Goal: Task Accomplishment & Management: Use online tool/utility

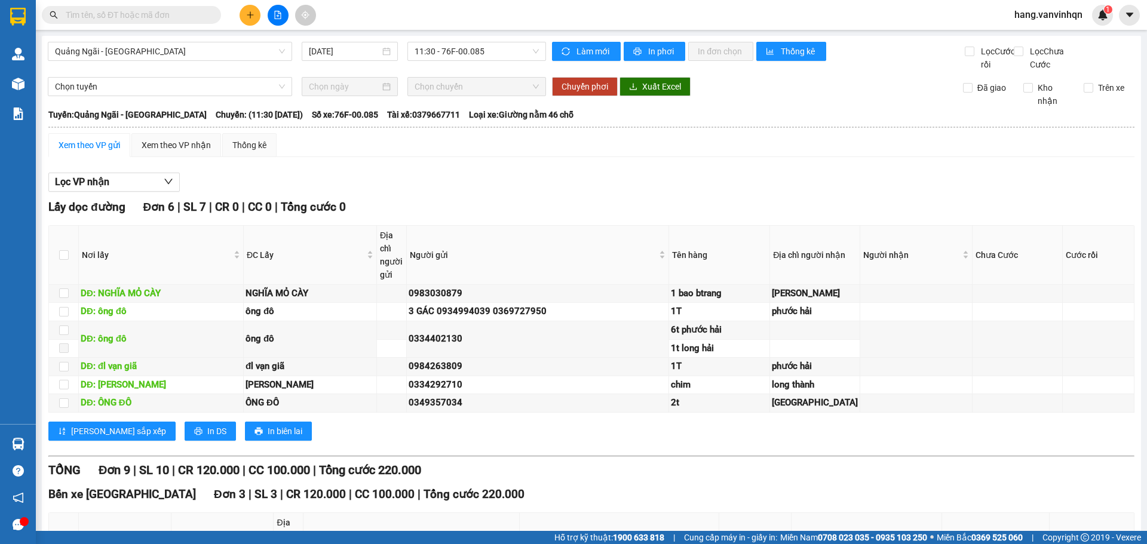
scroll to position [520, 0]
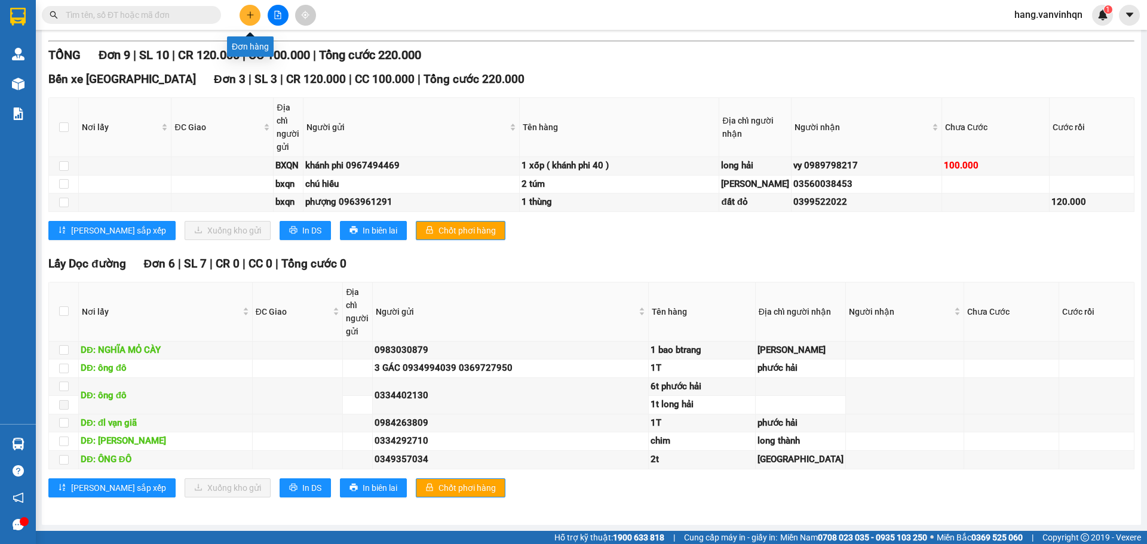
click at [245, 17] on button at bounding box center [250, 15] width 21 height 21
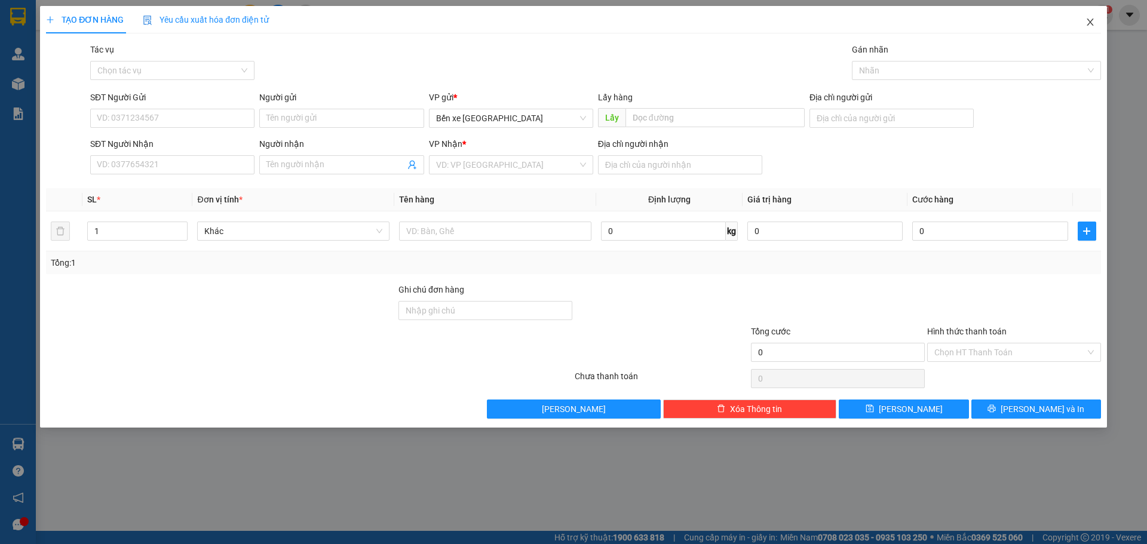
drag, startPoint x: 1083, startPoint y: 14, endPoint x: 1085, endPoint y: 20, distance: 6.8
click at [1085, 20] on span "Close" at bounding box center [1089, 22] width 33 height 33
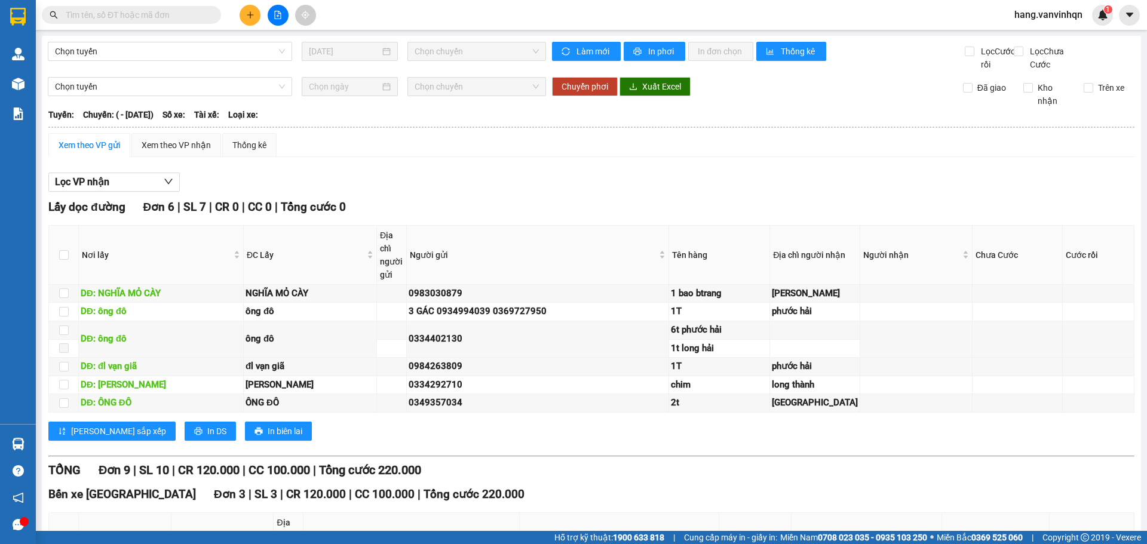
click at [1085, 20] on span "hang.vanvinhqn" at bounding box center [1048, 14] width 87 height 15
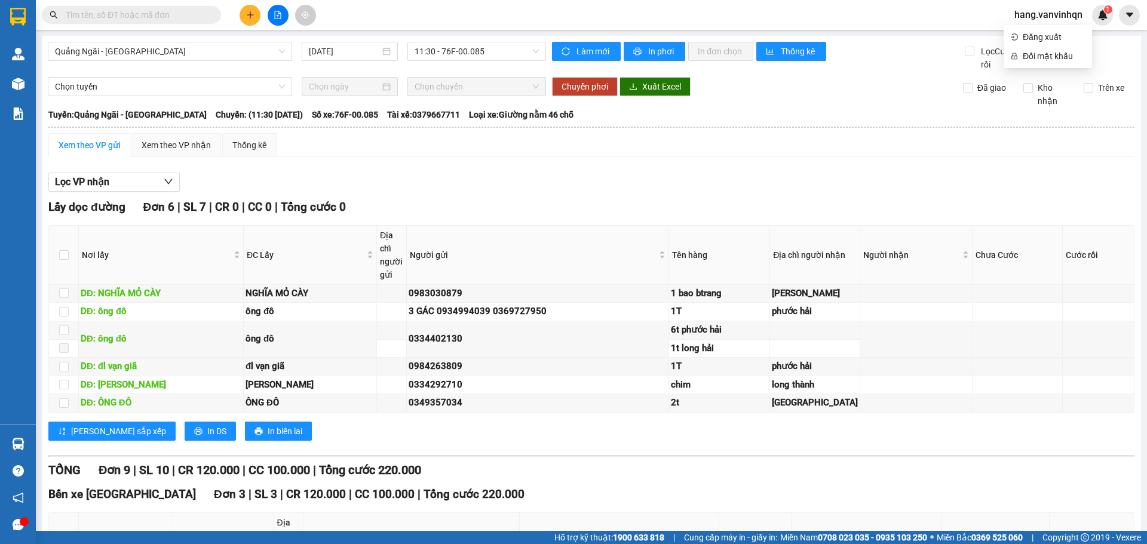
click at [143, 24] on div "Kết quả tìm kiếm ( 0 ) Bộ lọc No Data" at bounding box center [116, 15] width 233 height 21
drag, startPoint x: 149, startPoint y: 14, endPoint x: 156, endPoint y: 15, distance: 7.2
click at [151, 14] on input "text" at bounding box center [136, 14] width 141 height 13
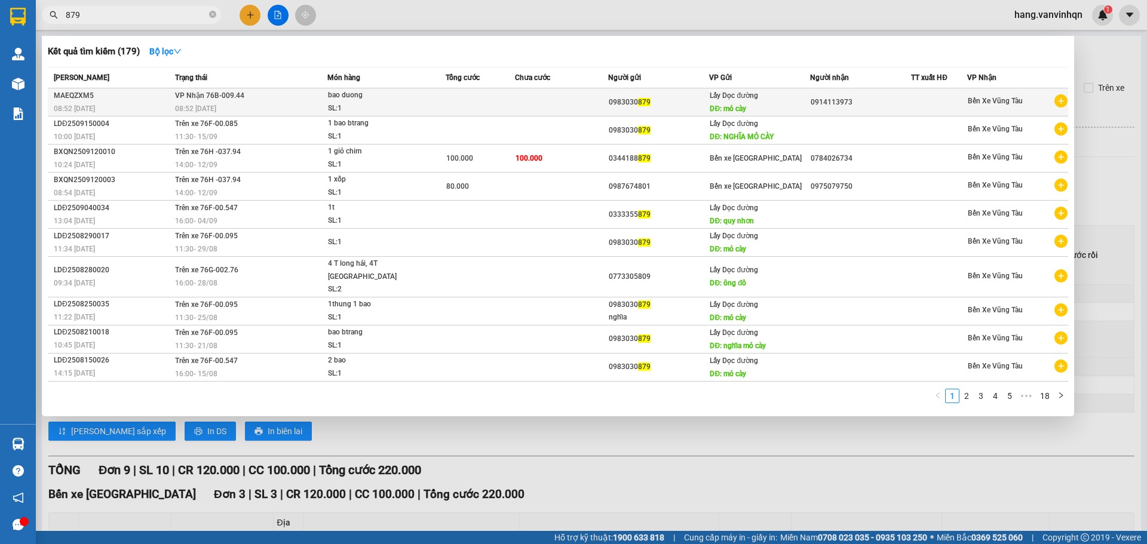
type input "879"
click at [904, 97] on div "0914113973" at bounding box center [860, 102] width 100 height 13
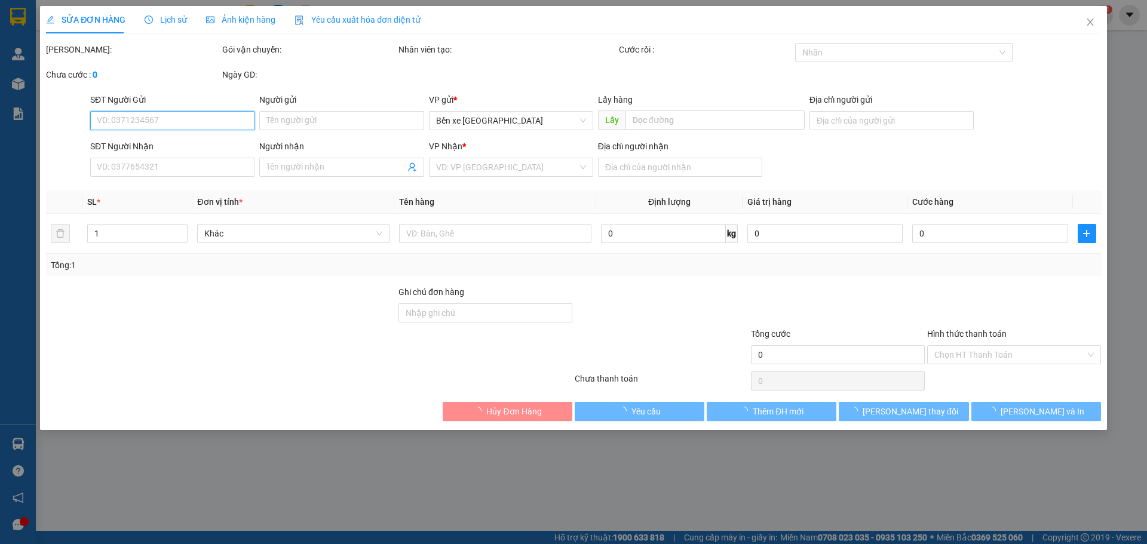
type input "0983030879"
type input "mỏ cày"
type input "0914113973"
type input "vung tau"
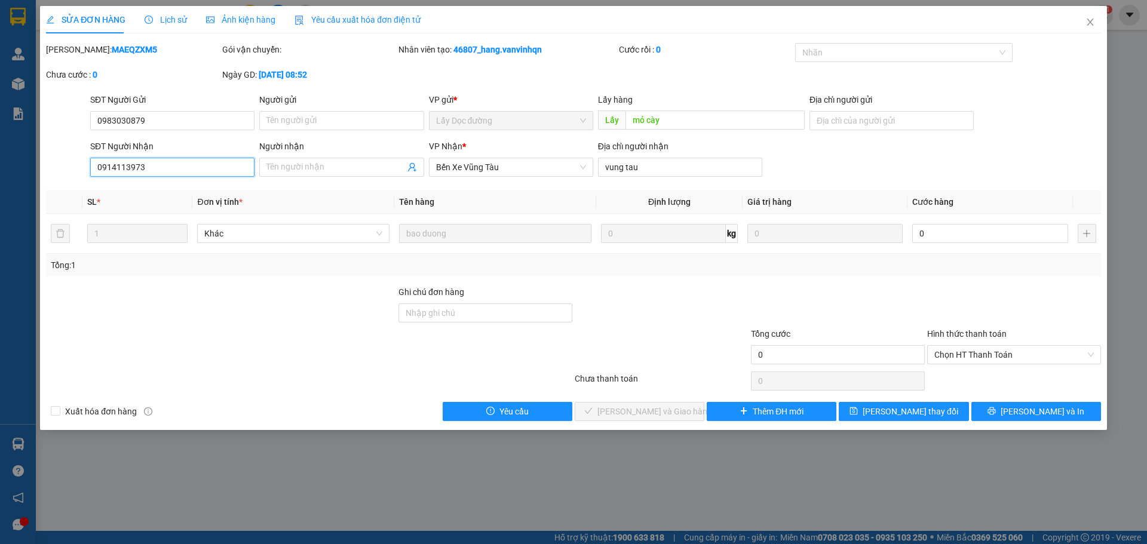
drag, startPoint x: 195, startPoint y: 165, endPoint x: 43, endPoint y: 173, distance: 152.5
click at [43, 173] on div "SỬA ĐƠN HÀNG Lịch sử Ảnh kiện hàng Yêu cầu xuất hóa đơn điện tử Total Paid Fee …" at bounding box center [573, 218] width 1067 height 424
type input "my xuan a"
click at [903, 411] on span "[PERSON_NAME] thay đổi" at bounding box center [910, 411] width 96 height 13
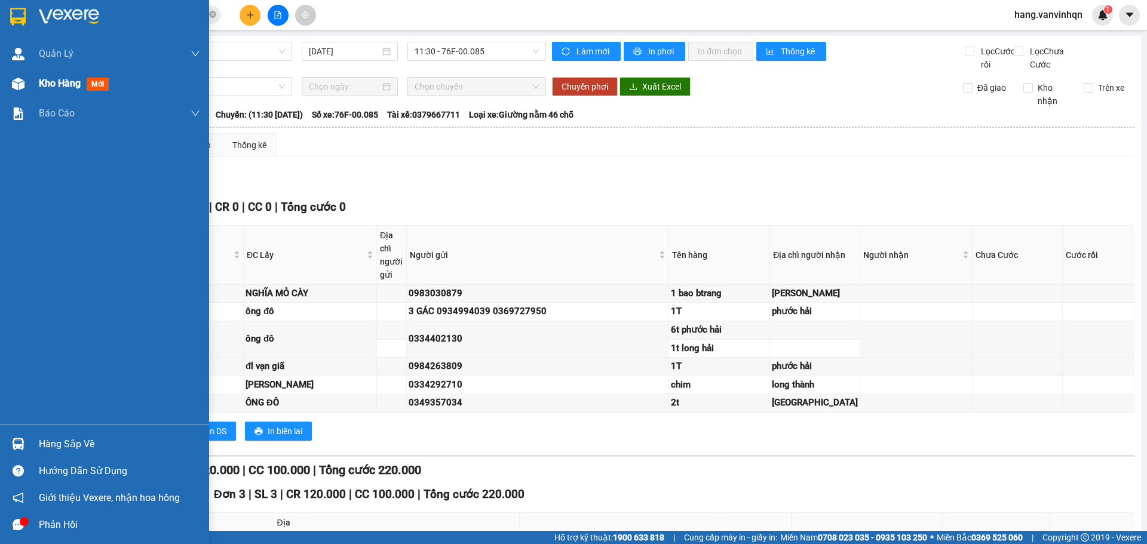
click at [44, 80] on span "Kho hàng" at bounding box center [60, 83] width 42 height 11
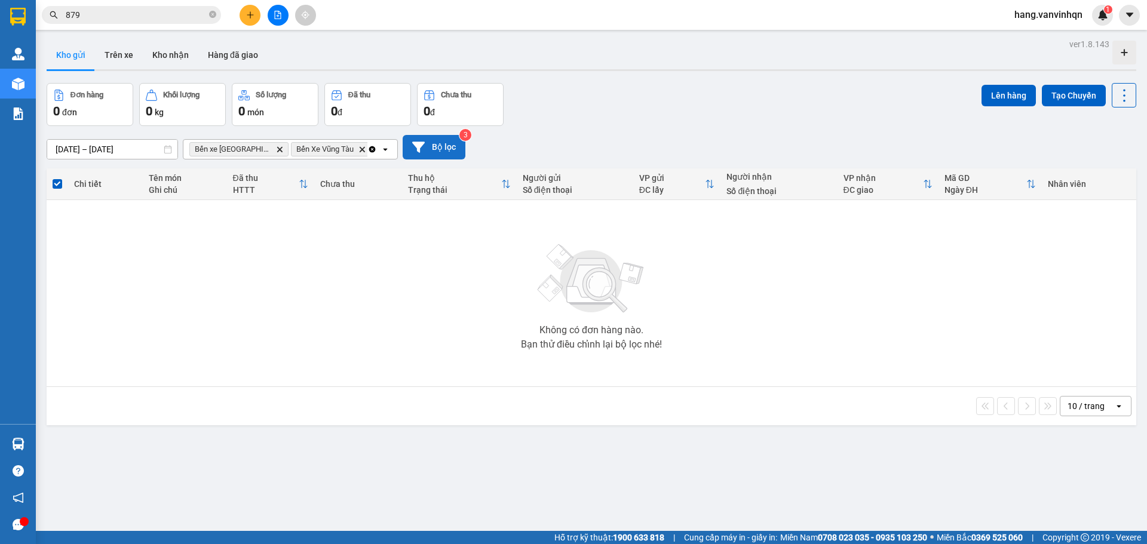
click at [422, 148] on icon at bounding box center [418, 147] width 13 height 13
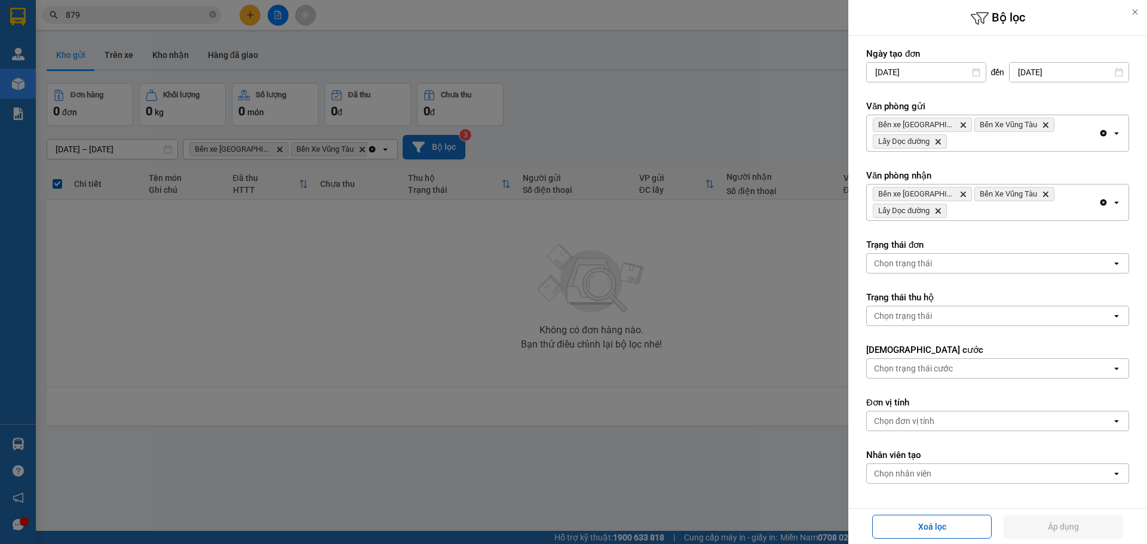
drag, startPoint x: 334, startPoint y: 280, endPoint x: 333, endPoint y: 257, distance: 22.8
click at [335, 279] on div at bounding box center [573, 272] width 1147 height 544
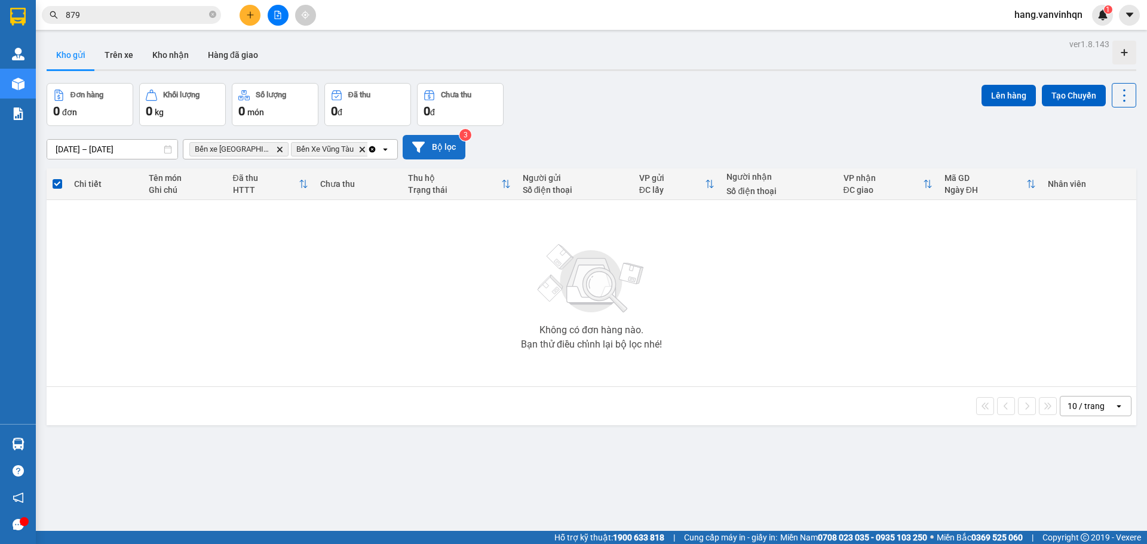
click at [250, 19] on icon "plus" at bounding box center [250, 15] width 8 height 8
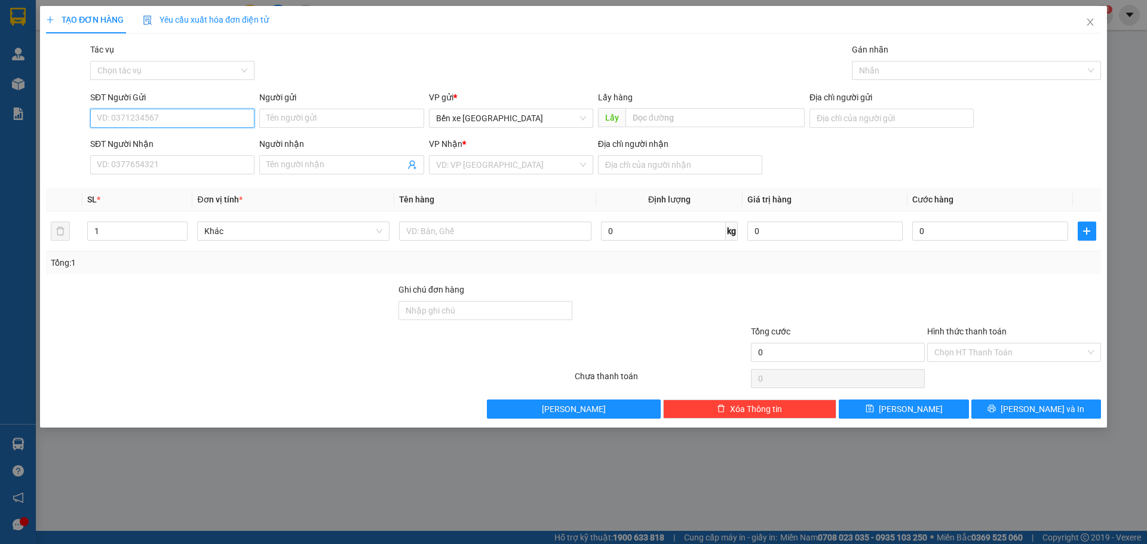
click at [179, 113] on input "SĐT Người Gửi" at bounding box center [172, 118] width 164 height 19
click at [550, 125] on span "Bến xe [GEOGRAPHIC_DATA]" at bounding box center [511, 118] width 150 height 18
type input "0983030879"
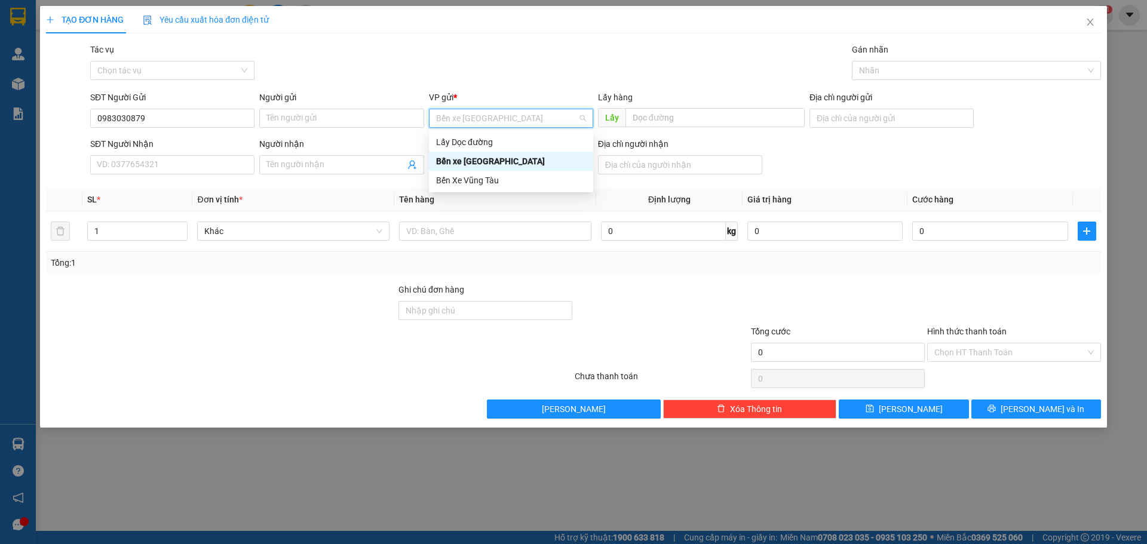
drag, startPoint x: 548, startPoint y: 117, endPoint x: 510, endPoint y: 158, distance: 56.2
click at [542, 122] on span "Bến xe [GEOGRAPHIC_DATA]" at bounding box center [511, 118] width 150 height 18
drag, startPoint x: 505, startPoint y: 140, endPoint x: 563, endPoint y: 137, distance: 58.0
click at [511, 142] on div "Lấy Dọc đường" at bounding box center [511, 142] width 150 height 13
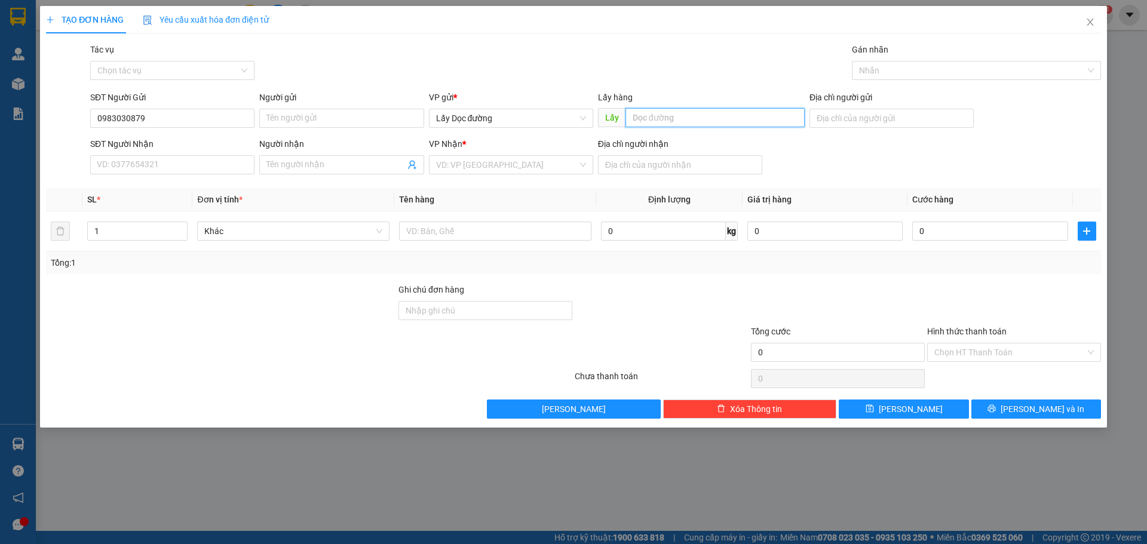
click at [713, 118] on input "text" at bounding box center [714, 117] width 179 height 19
type input "mỏ cày"
click at [478, 163] on input "search" at bounding box center [507, 165] width 142 height 18
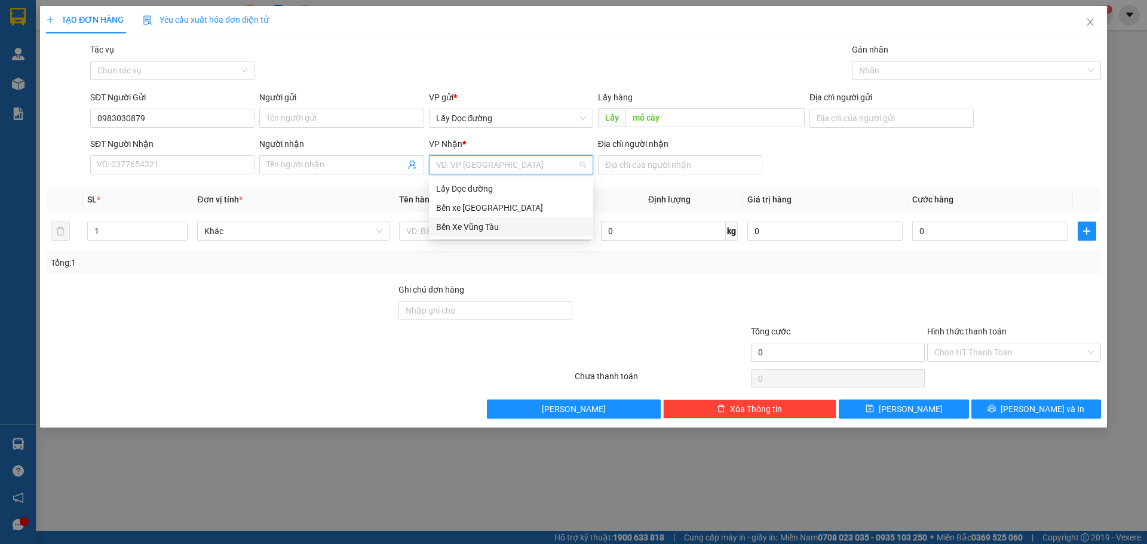
click at [486, 226] on div "Bến Xe Vũng Tàu" at bounding box center [511, 226] width 150 height 13
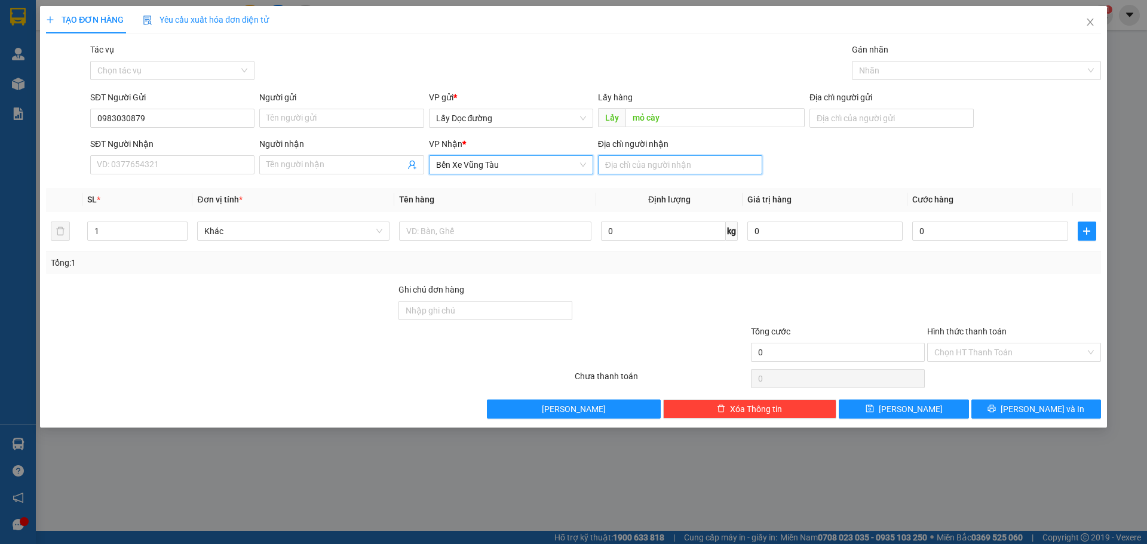
click at [665, 166] on input "Địa chỉ người nhận" at bounding box center [680, 164] width 164 height 19
type input "[GEOGRAPHIC_DATA]"
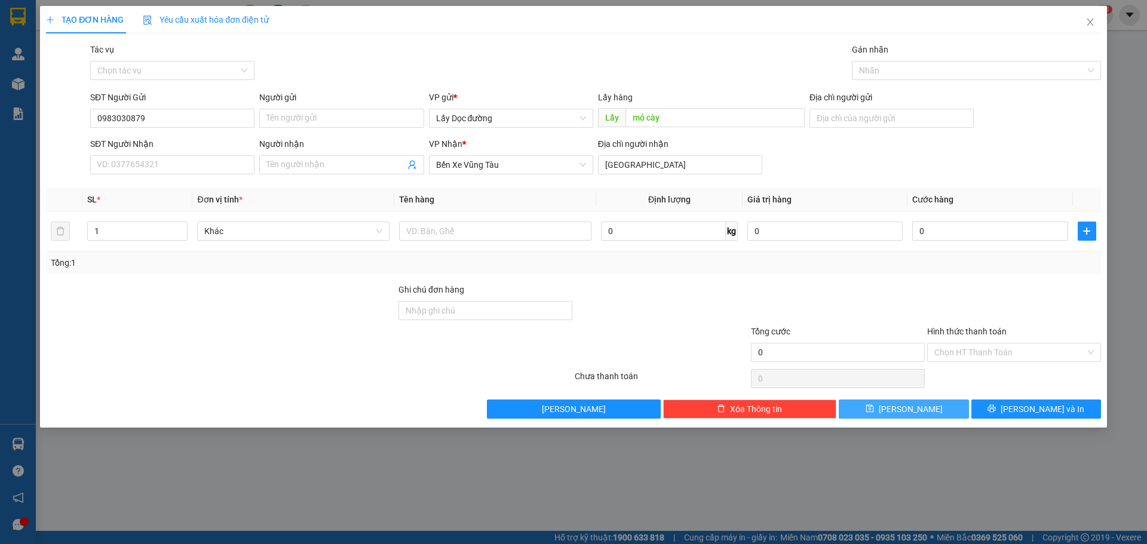
click at [888, 417] on button "[PERSON_NAME]" at bounding box center [904, 409] width 130 height 19
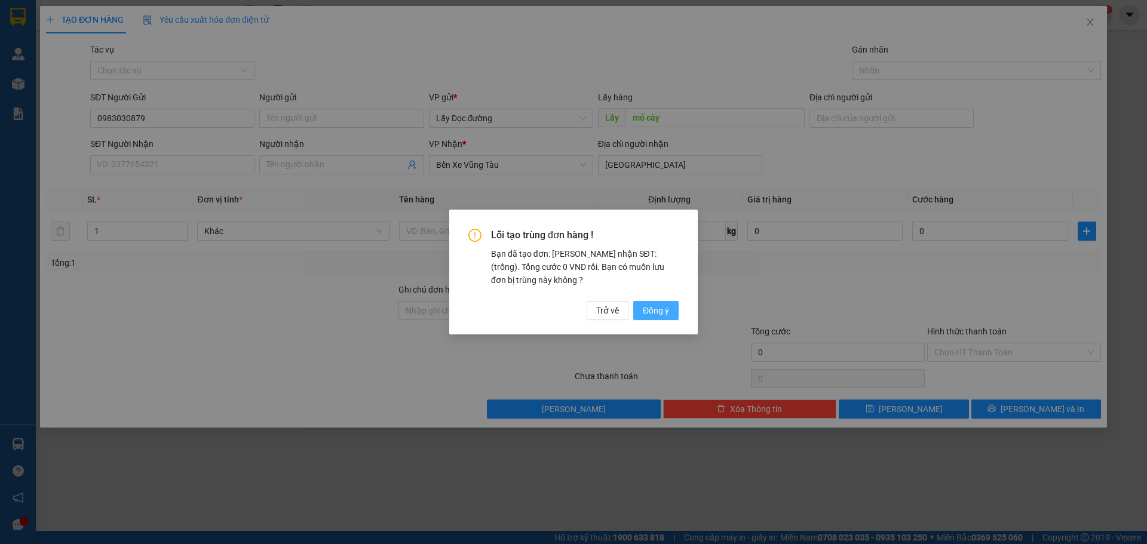
click at [670, 318] on button "Đồng ý" at bounding box center [655, 310] width 45 height 19
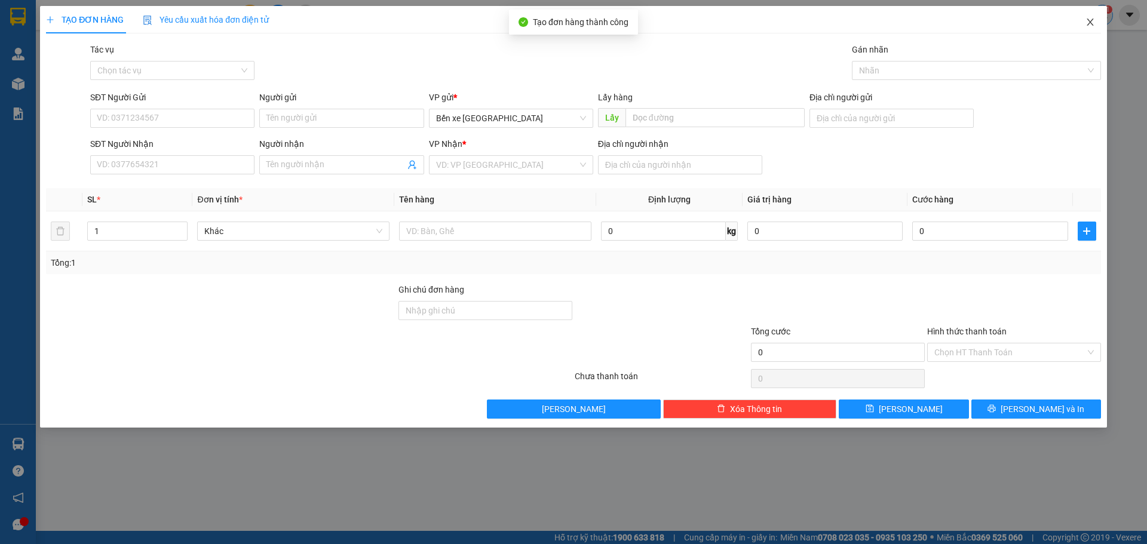
drag, startPoint x: 1097, startPoint y: 34, endPoint x: 1097, endPoint y: 20, distance: 13.8
click at [1097, 25] on span "Close" at bounding box center [1089, 22] width 33 height 33
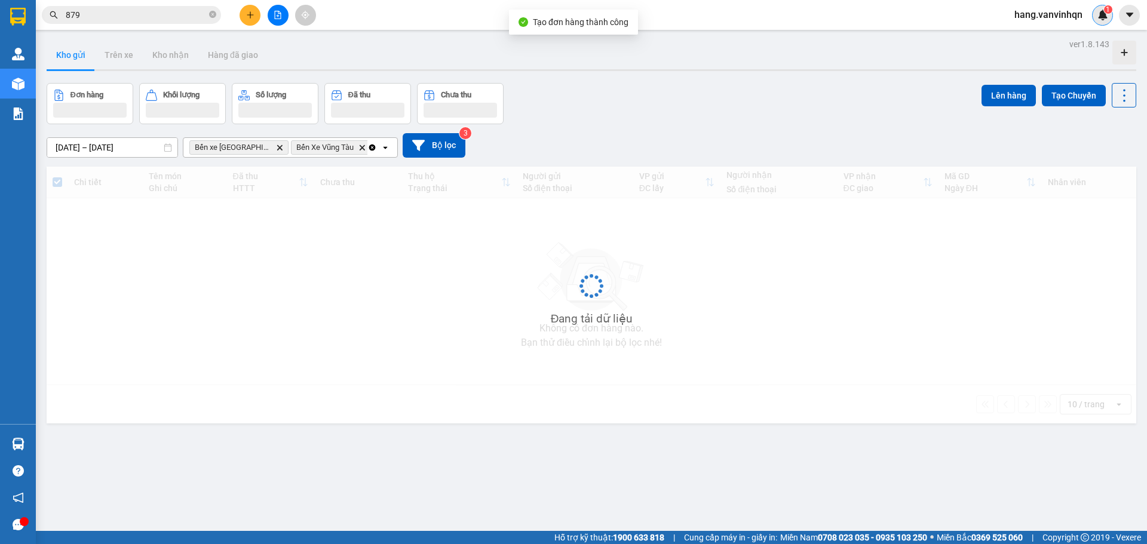
click at [1097, 20] on div "1" at bounding box center [1102, 15] width 21 height 21
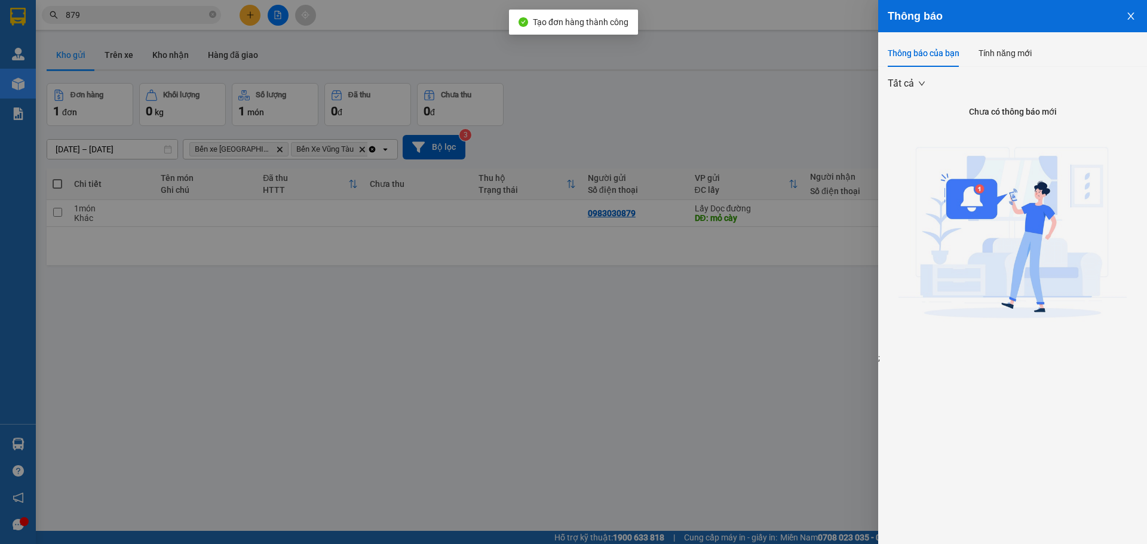
drag, startPoint x: 1132, startPoint y: 16, endPoint x: 1124, endPoint y: 15, distance: 8.4
click at [1132, 14] on icon "close" at bounding box center [1131, 16] width 10 height 10
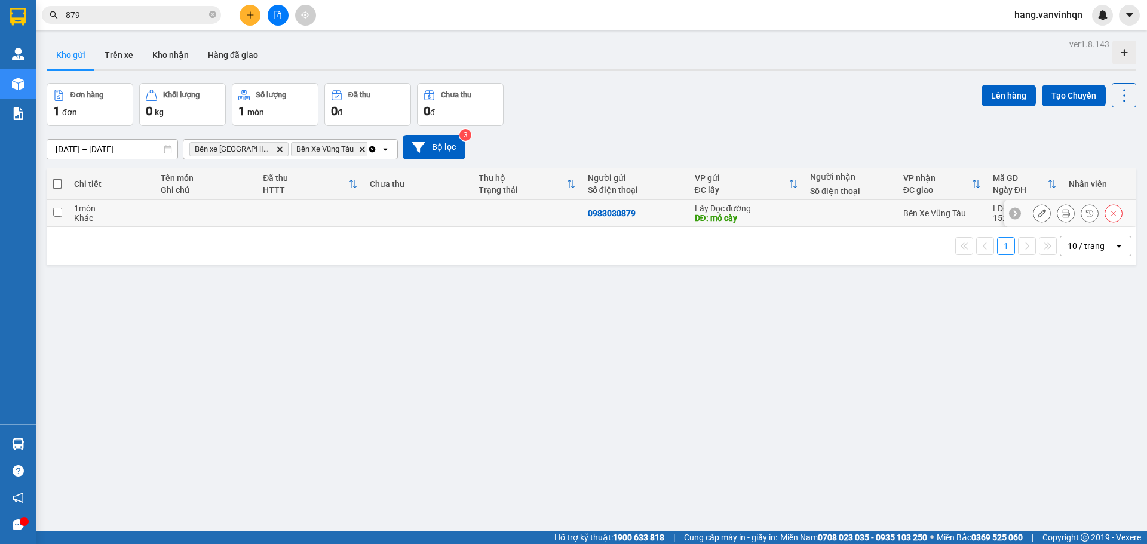
click at [483, 223] on td at bounding box center [526, 213] width 109 height 27
checkbox input "true"
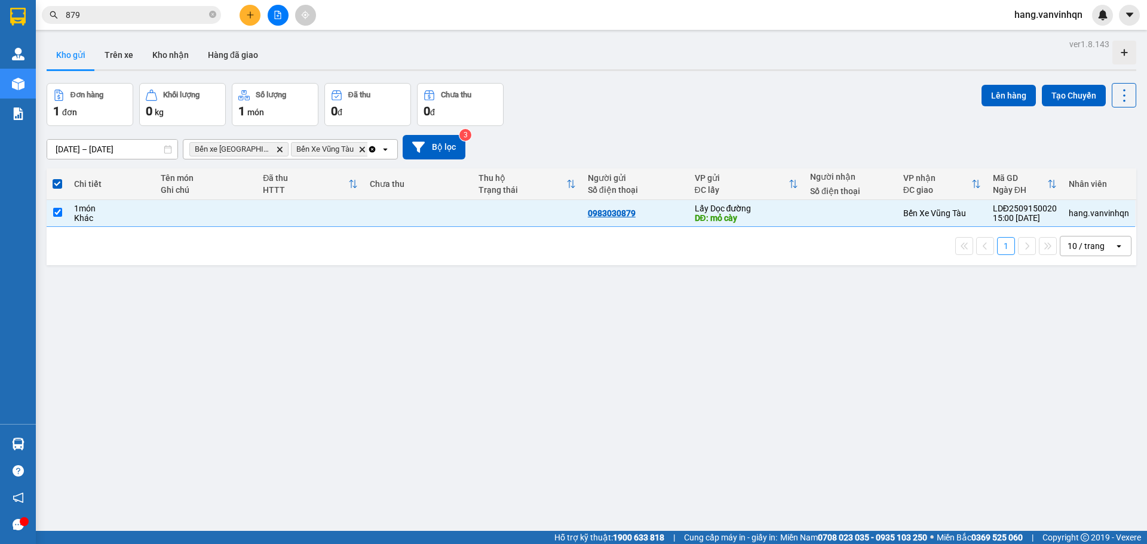
click at [1003, 84] on div "Lên hàng Tạo Chuyến" at bounding box center [1058, 95] width 155 height 24
click at [1005, 94] on button "Lên hàng" at bounding box center [1008, 96] width 54 height 22
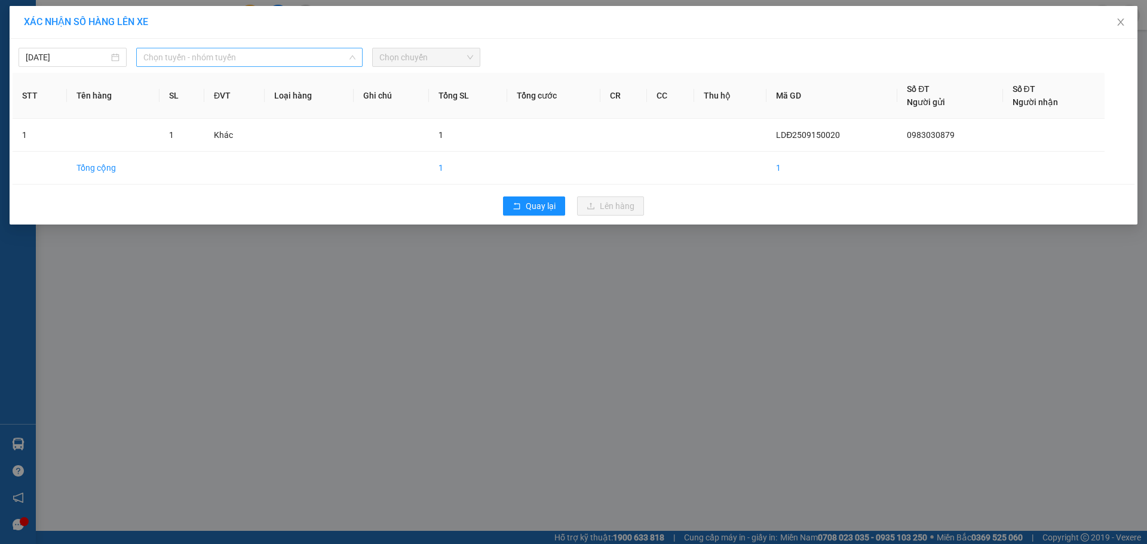
click at [257, 59] on span "Chọn tuyến - nhóm tuyến" at bounding box center [249, 57] width 212 height 18
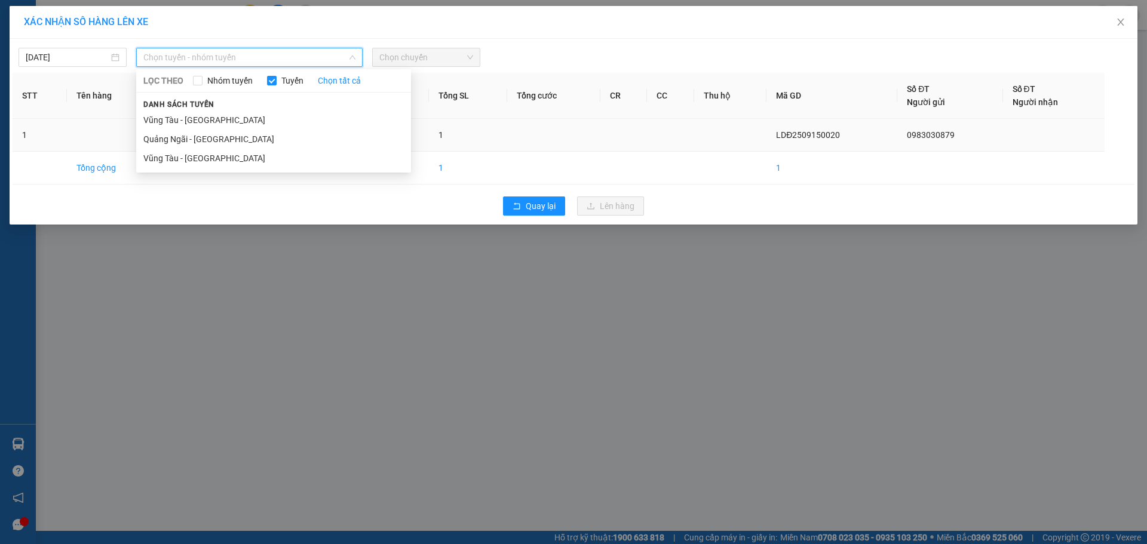
drag, startPoint x: 227, startPoint y: 142, endPoint x: 295, endPoint y: 137, distance: 68.3
click at [231, 143] on li "Quảng Ngãi - [GEOGRAPHIC_DATA]" at bounding box center [273, 139] width 275 height 19
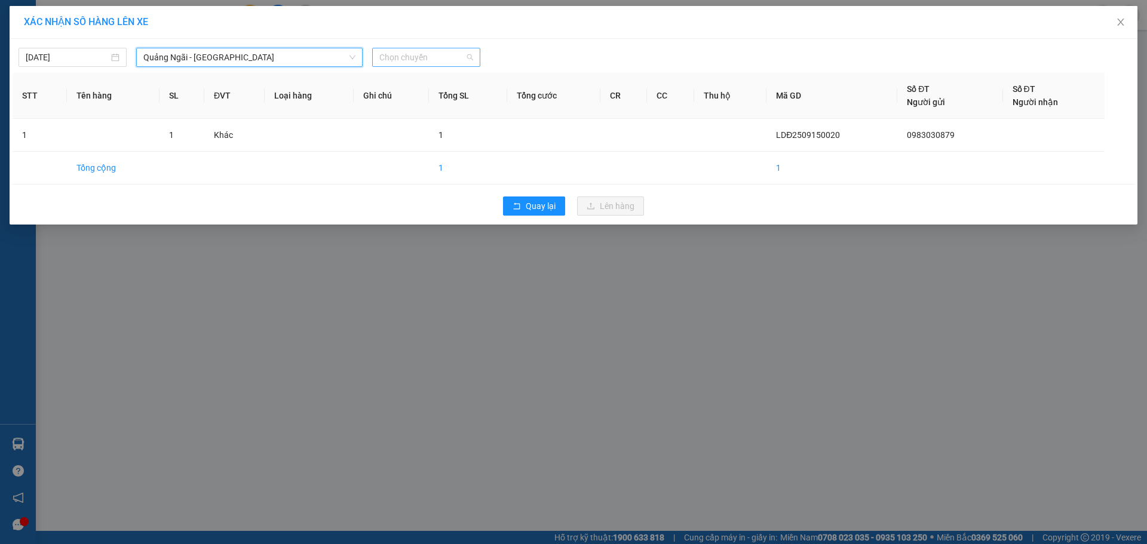
click at [455, 59] on span "Chọn chuyến" at bounding box center [426, 57] width 94 height 18
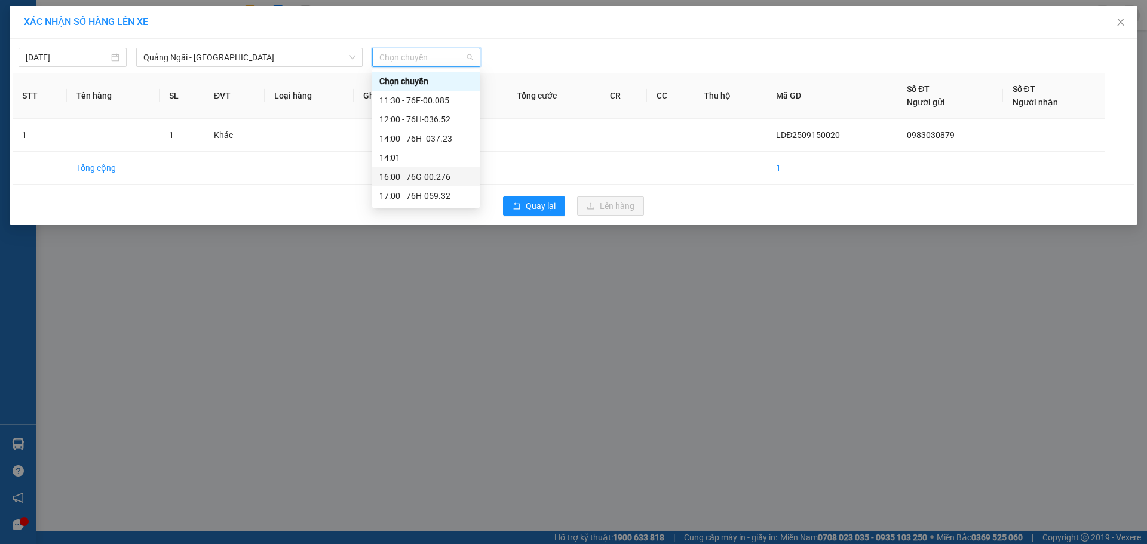
click at [444, 180] on div "16:00 - 76G-00.276" at bounding box center [425, 176] width 93 height 13
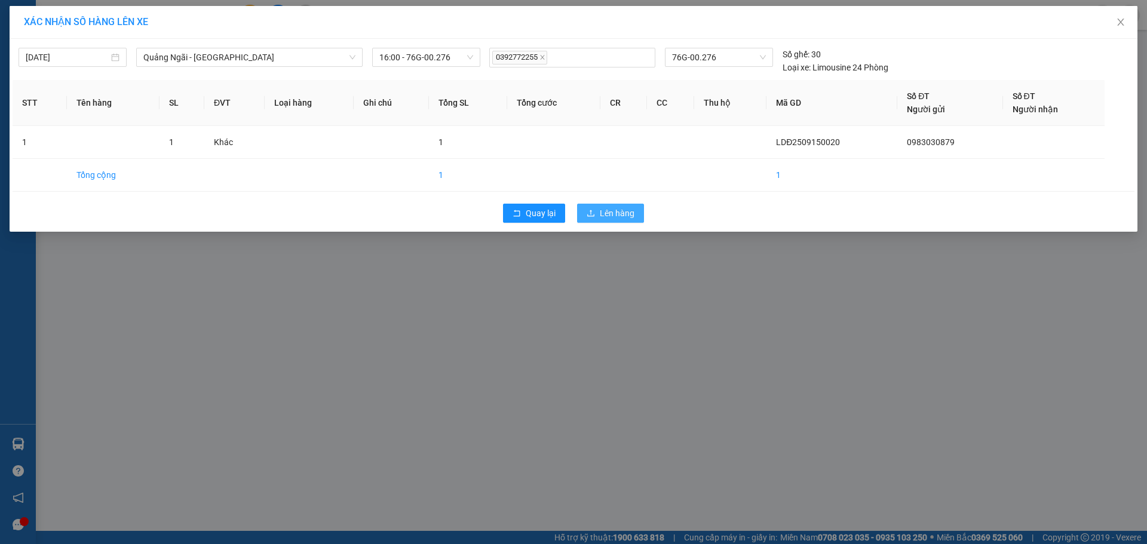
click at [605, 215] on span "Lên hàng" at bounding box center [617, 213] width 35 height 13
